Goal: Entertainment & Leisure: Consume media (video, audio)

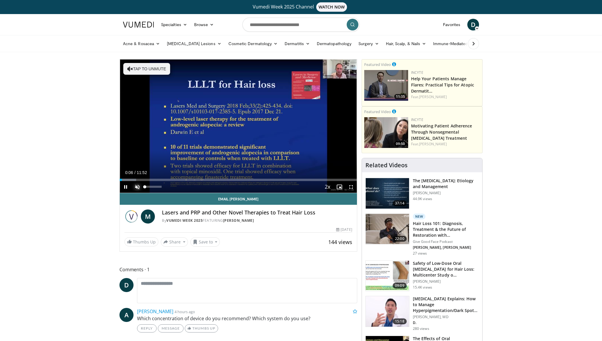
click at [135, 186] on span "Video Player" at bounding box center [137, 187] width 12 height 12
click at [130, 179] on div "Progress Bar" at bounding box center [130, 180] width 1 height 2
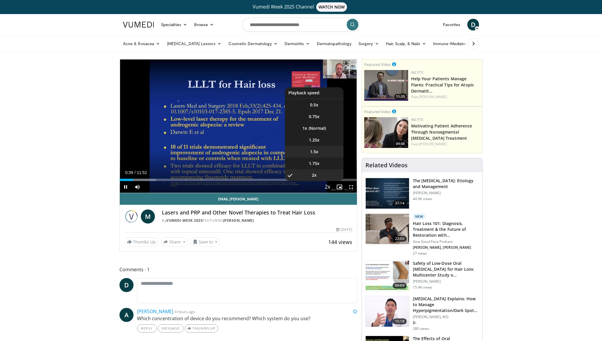
click at [317, 155] on li "1.5x" at bounding box center [314, 152] width 59 height 12
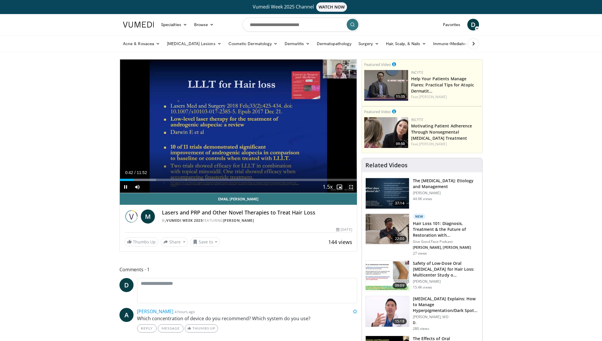
click at [350, 188] on span "Video Player" at bounding box center [351, 187] width 12 height 12
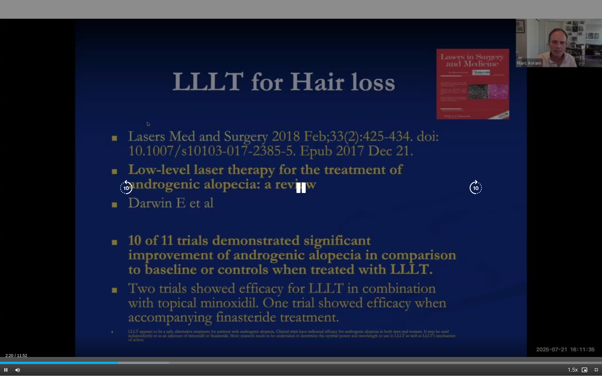
click at [297, 187] on icon "Video Player" at bounding box center [301, 188] width 16 height 16
click at [297, 188] on icon "Video Player" at bounding box center [301, 188] width 16 height 16
click at [130, 189] on icon "Video Player" at bounding box center [126, 188] width 16 height 16
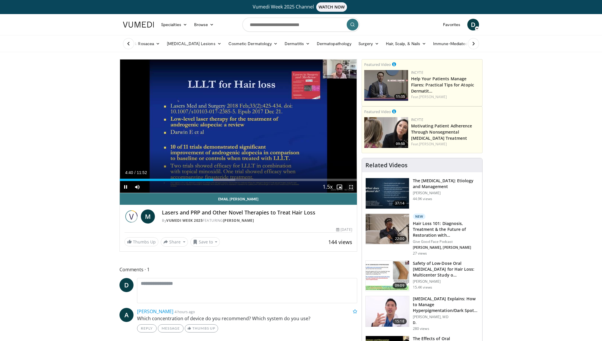
click at [350, 189] on span "Video Player" at bounding box center [351, 187] width 12 height 12
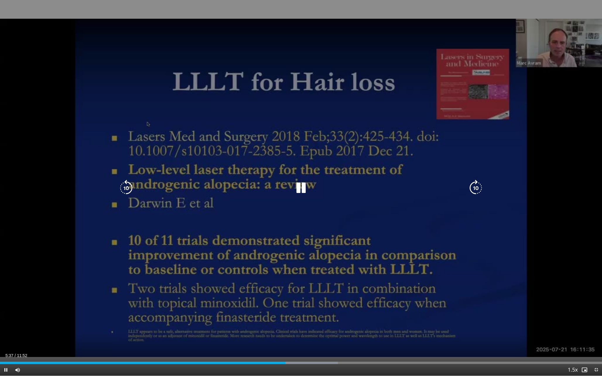
click at [300, 189] on icon "Video Player" at bounding box center [301, 188] width 16 height 16
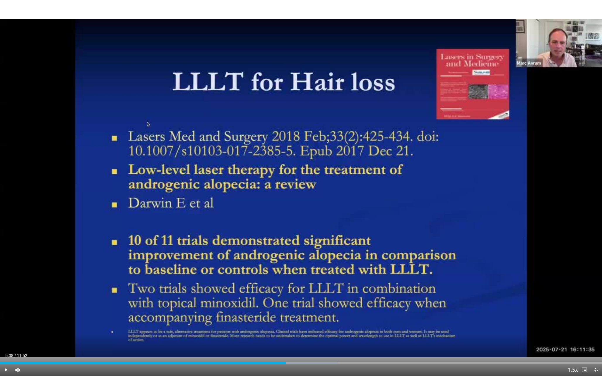
click at [300, 189] on div "10 seconds Tap to unmute" at bounding box center [301, 188] width 602 height 376
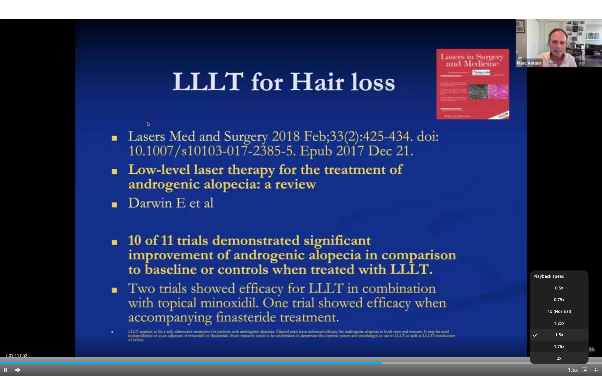
click at [567, 340] on li "2x" at bounding box center [559, 359] width 59 height 12
click at [563, 340] on span "1.75x" at bounding box center [559, 347] width 11 height 6
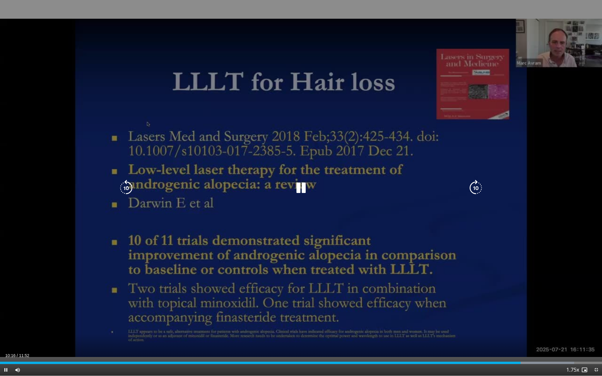
click at [301, 190] on icon "Video Player" at bounding box center [301, 188] width 16 height 16
